Goal: Task Accomplishment & Management: Manage account settings

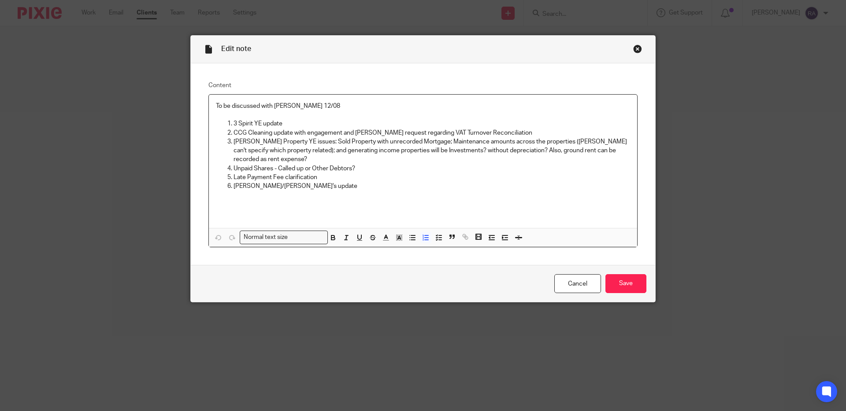
click at [360, 169] on p "Unpaid Shares - Called up or Other Debtors?" at bounding box center [432, 168] width 397 height 9
click at [634, 288] on input "Save" at bounding box center [625, 283] width 41 height 19
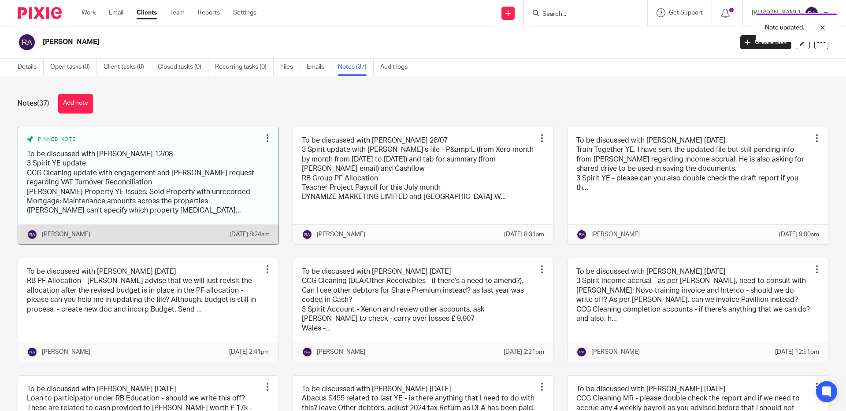
click at [169, 173] on link at bounding box center [148, 185] width 260 height 117
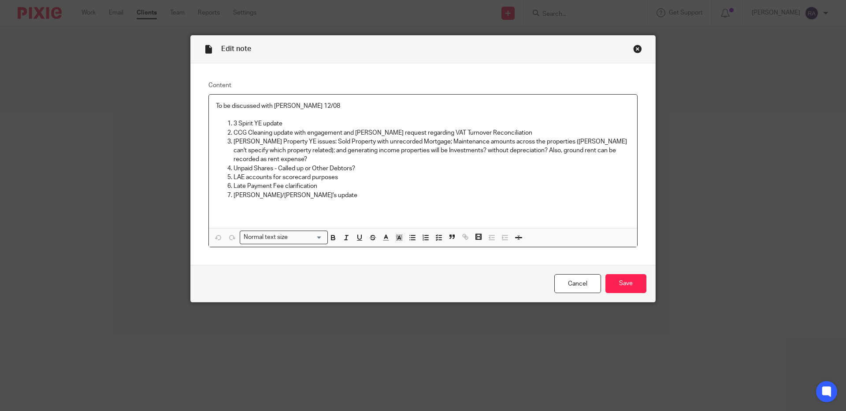
click at [292, 120] on p "3 Spirit YE update" at bounding box center [432, 123] width 397 height 9
click at [350, 131] on p "CCG Cleaning update with engagement and [PERSON_NAME] request regarding VAT Tur…" at bounding box center [432, 133] width 397 height 9
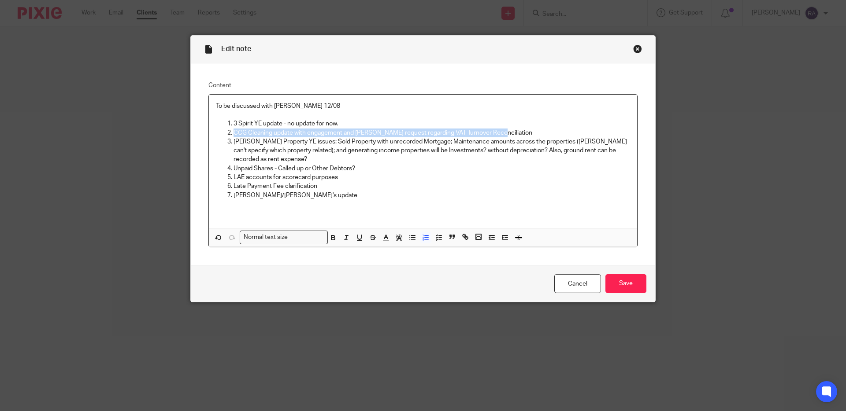
drag, startPoint x: 498, startPoint y: 134, endPoint x: 234, endPoint y: 129, distance: 264.4
click at [234, 130] on p "CCG Cleaning update with engagement and [PERSON_NAME] request regarding VAT Tur…" at bounding box center [432, 133] width 397 height 9
click at [365, 169] on p "Unpaid Shares - Called up or Other Debtors?" at bounding box center [432, 168] width 397 height 9
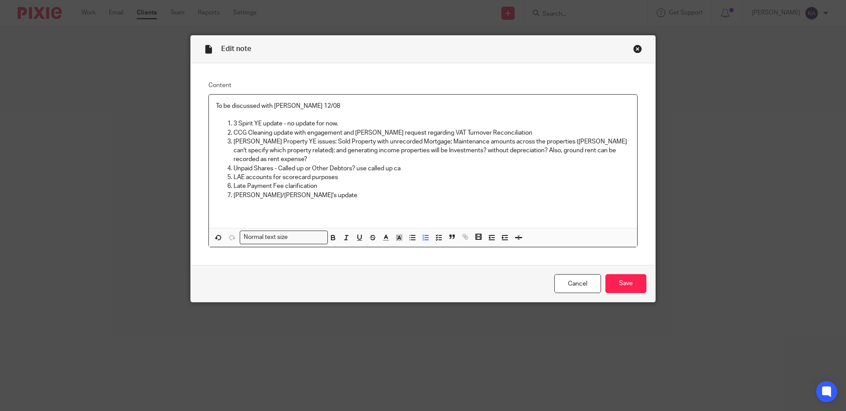
drag, startPoint x: 383, startPoint y: 171, endPoint x: 353, endPoint y: 171, distance: 30.4
click at [382, 171] on p "Unpaid Shares - Called up or Other Debtors? use called up ca" at bounding box center [432, 168] width 397 height 9
click at [349, 178] on p "LAE accounts for scorecard purposes" at bounding box center [432, 177] width 397 height 9
click at [325, 188] on p "Late Payment Fee clarification" at bounding box center [432, 186] width 397 height 9
click at [305, 159] on p "[PERSON_NAME] Property YE issues: Sold Property with unrecorded Mortgage; Maint…" at bounding box center [432, 150] width 397 height 27
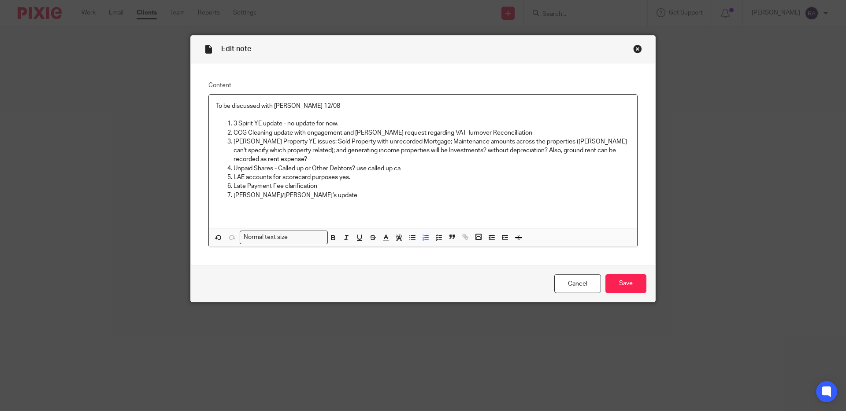
click at [268, 162] on p "[PERSON_NAME] Property YE issues: Sold Property with unrecorded Mortgage; Maint…" at bounding box center [432, 150] width 397 height 27
click at [306, 196] on p "[PERSON_NAME]/[PERSON_NAME]'s update" at bounding box center [432, 195] width 397 height 9
click at [360, 181] on p "LAE accounts for scorecard purposes yes." at bounding box center [432, 177] width 397 height 9
click at [339, 178] on p "LAE accounts for scorecard purposes yes." at bounding box center [432, 177] width 397 height 9
click at [363, 178] on p "LAE accounts for scorecard purposes - yes." at bounding box center [432, 177] width 397 height 9
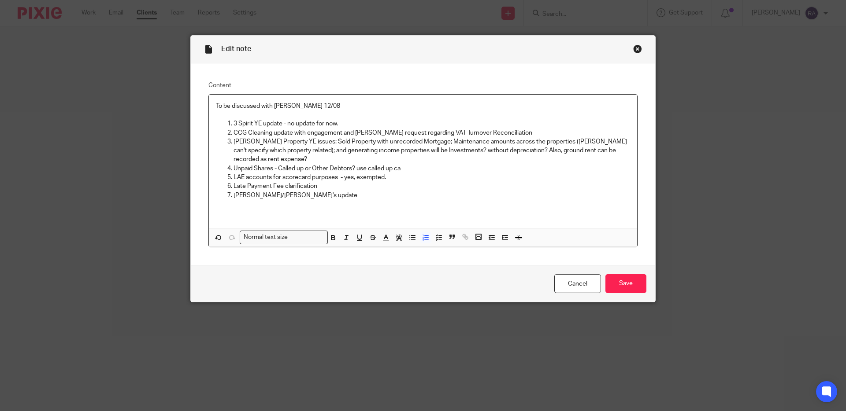
click at [404, 171] on p "Unpaid Shares - Called up or Other Debtors? use called up ca" at bounding box center [432, 168] width 397 height 9
click at [504, 134] on p "CCG Cleaning update with engagement and [PERSON_NAME] request regarding VAT Tur…" at bounding box center [432, 133] width 397 height 9
click at [354, 157] on p "[PERSON_NAME] Property YE issues: Sold Property with unrecorded Mortgage; Maint…" at bounding box center [432, 150] width 397 height 27
click at [325, 188] on p "Late Payment Fee clarification" at bounding box center [432, 186] width 397 height 9
click at [623, 276] on input "Save" at bounding box center [625, 283] width 41 height 19
